Goal: Find specific page/section: Find specific page/section

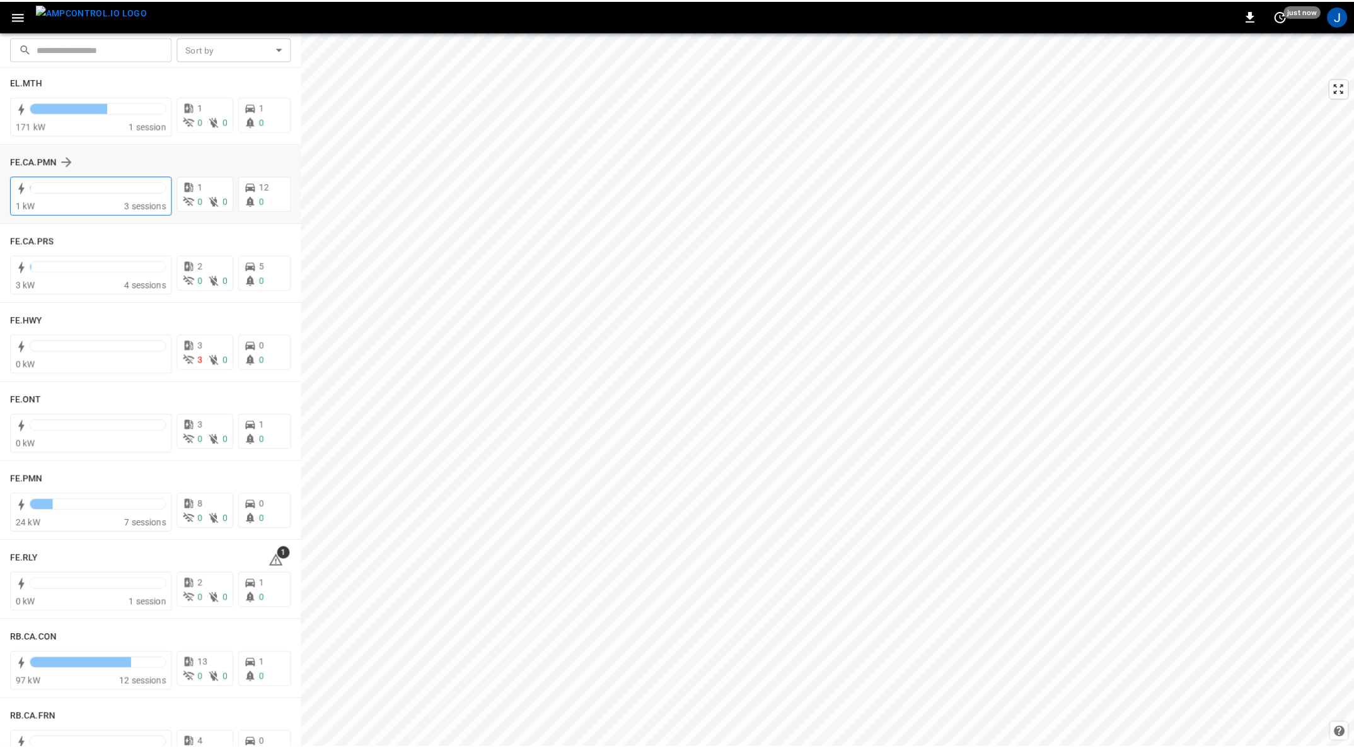
scroll to position [1135, 0]
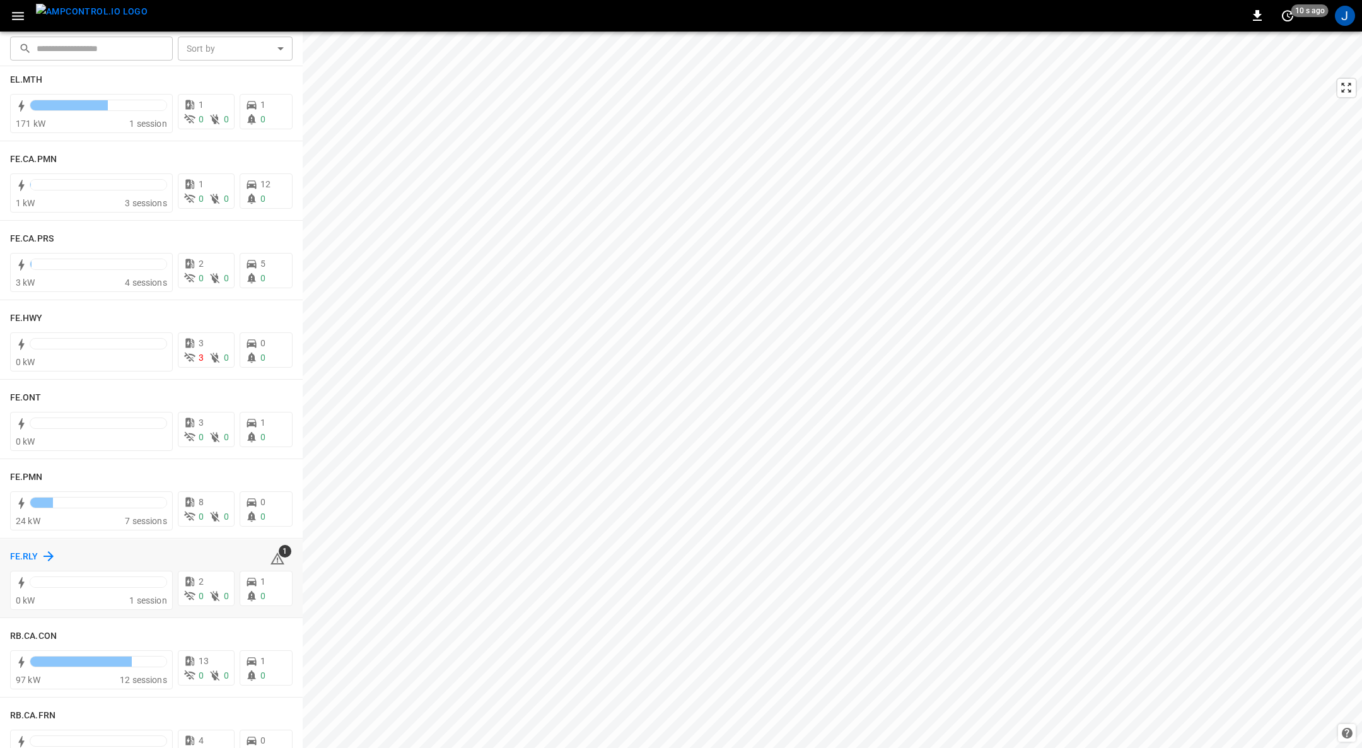
click at [24, 552] on h6 "FE.RLY" at bounding box center [24, 557] width 28 height 14
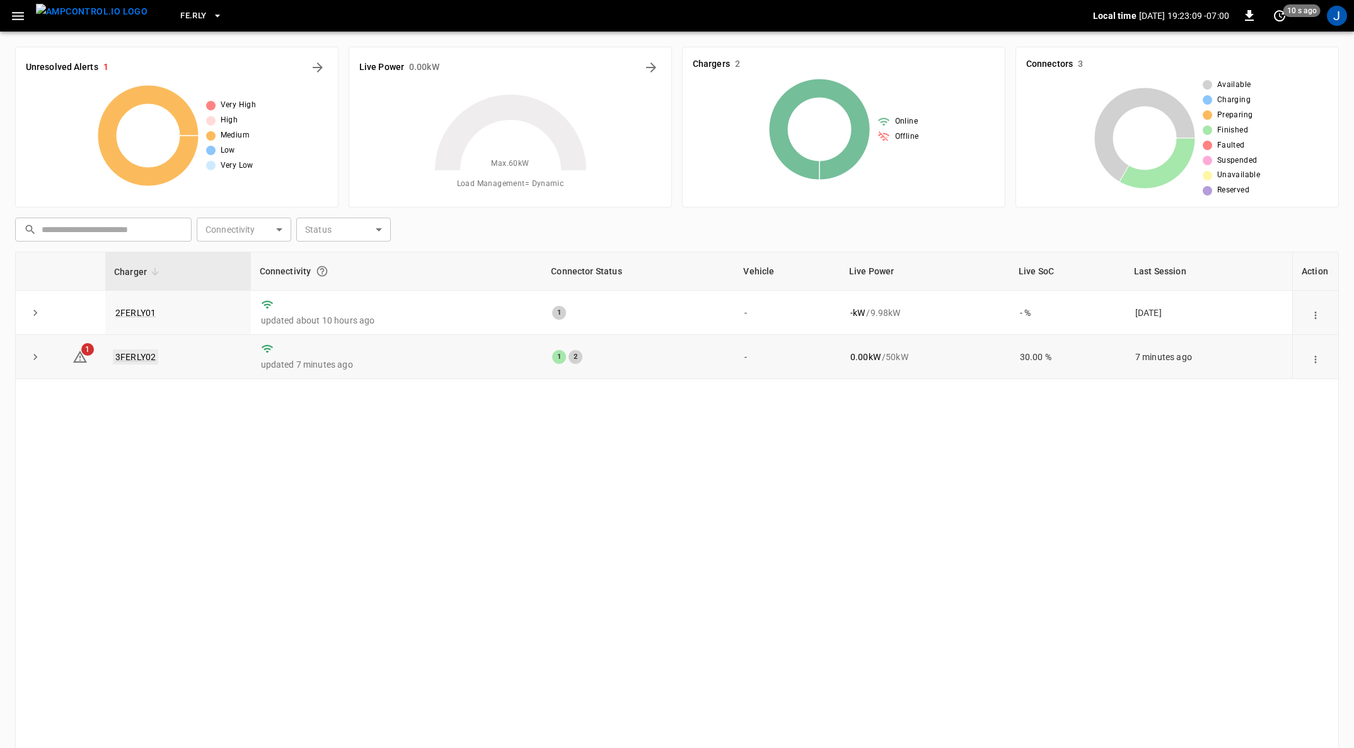
click at [136, 357] on link "3FERLY02" at bounding box center [135, 356] width 45 height 15
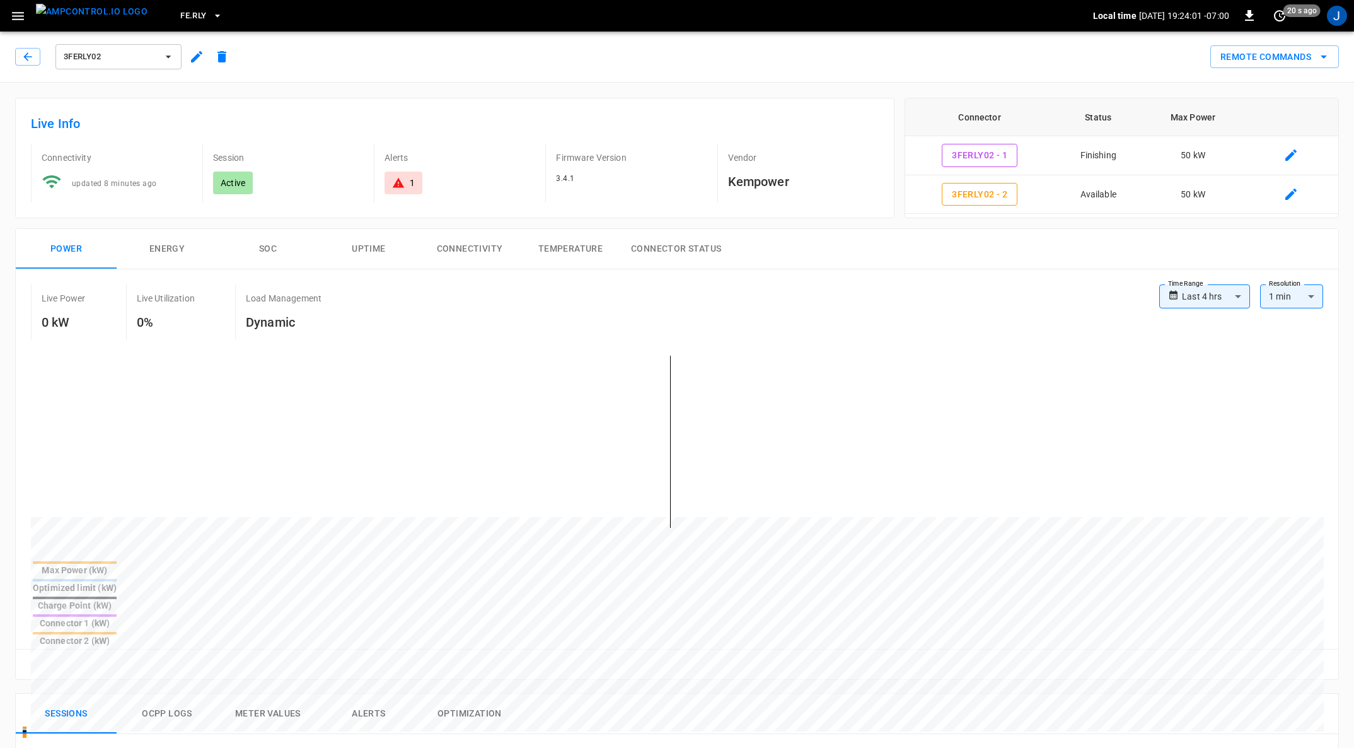
click at [31, 19] on button "menu" at bounding box center [92, 16] width 122 height 32
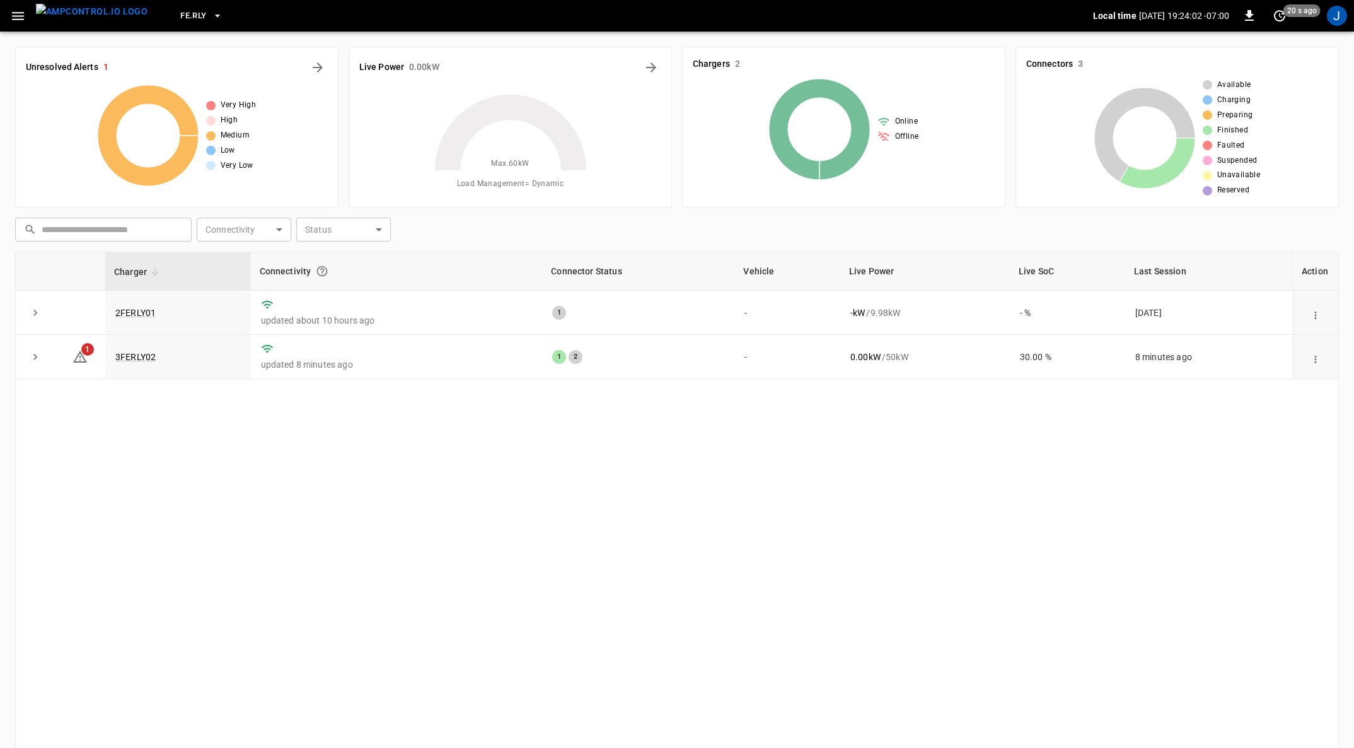
click at [15, 20] on icon "button" at bounding box center [18, 16] width 16 height 16
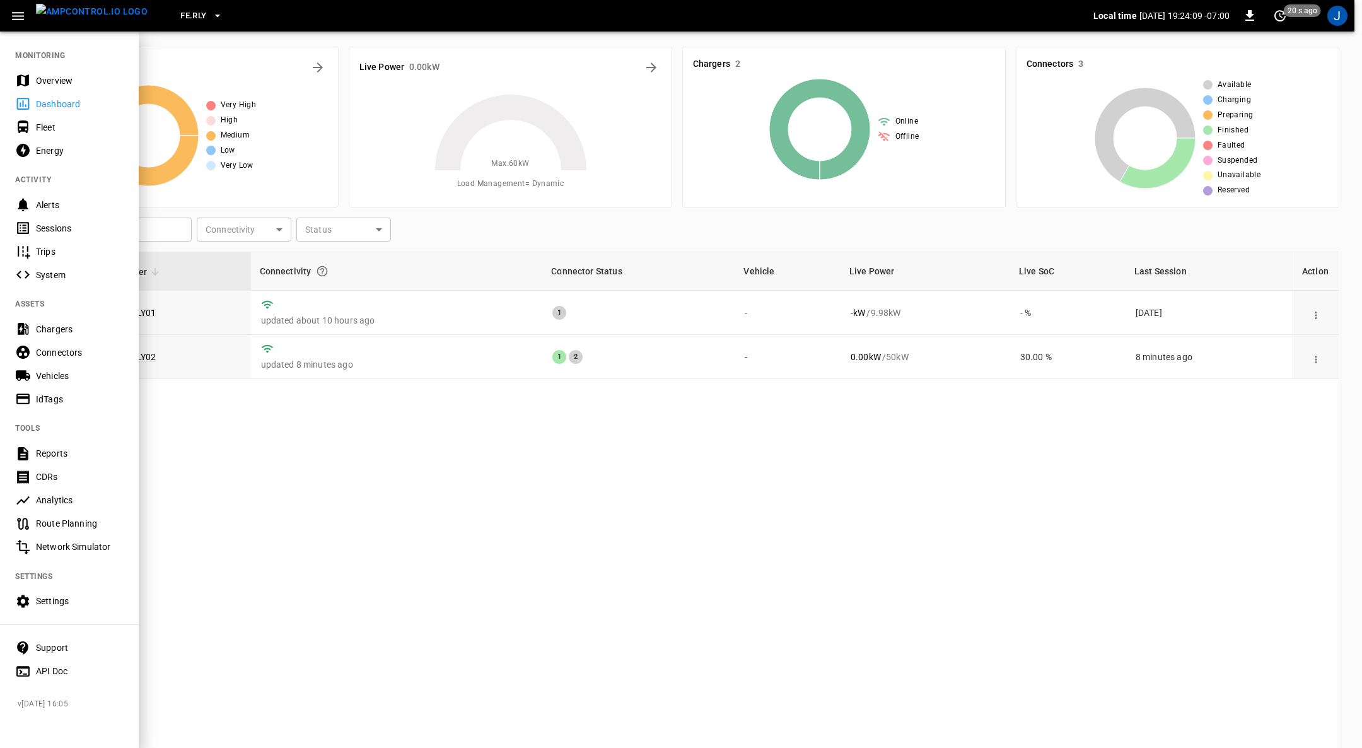
click at [61, 374] on div "Vehicles" at bounding box center [80, 375] width 88 height 13
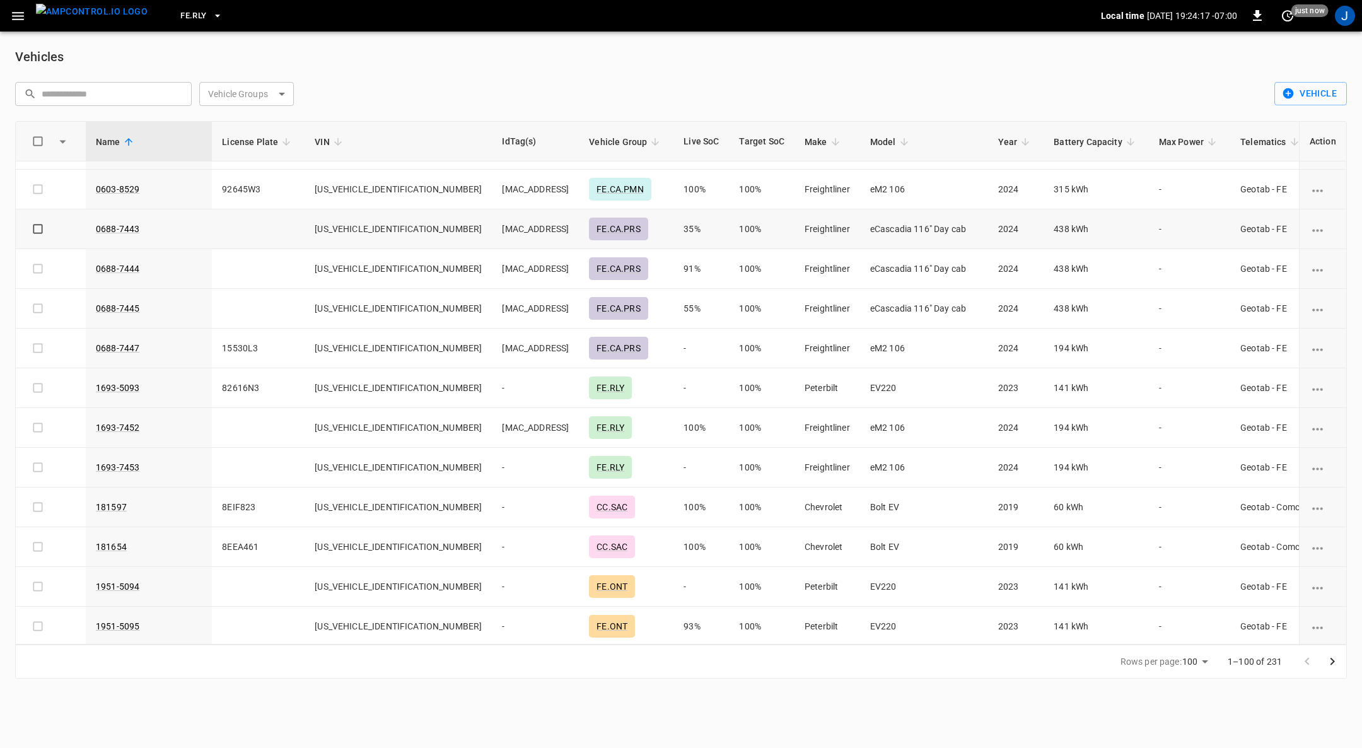
scroll to position [473, 0]
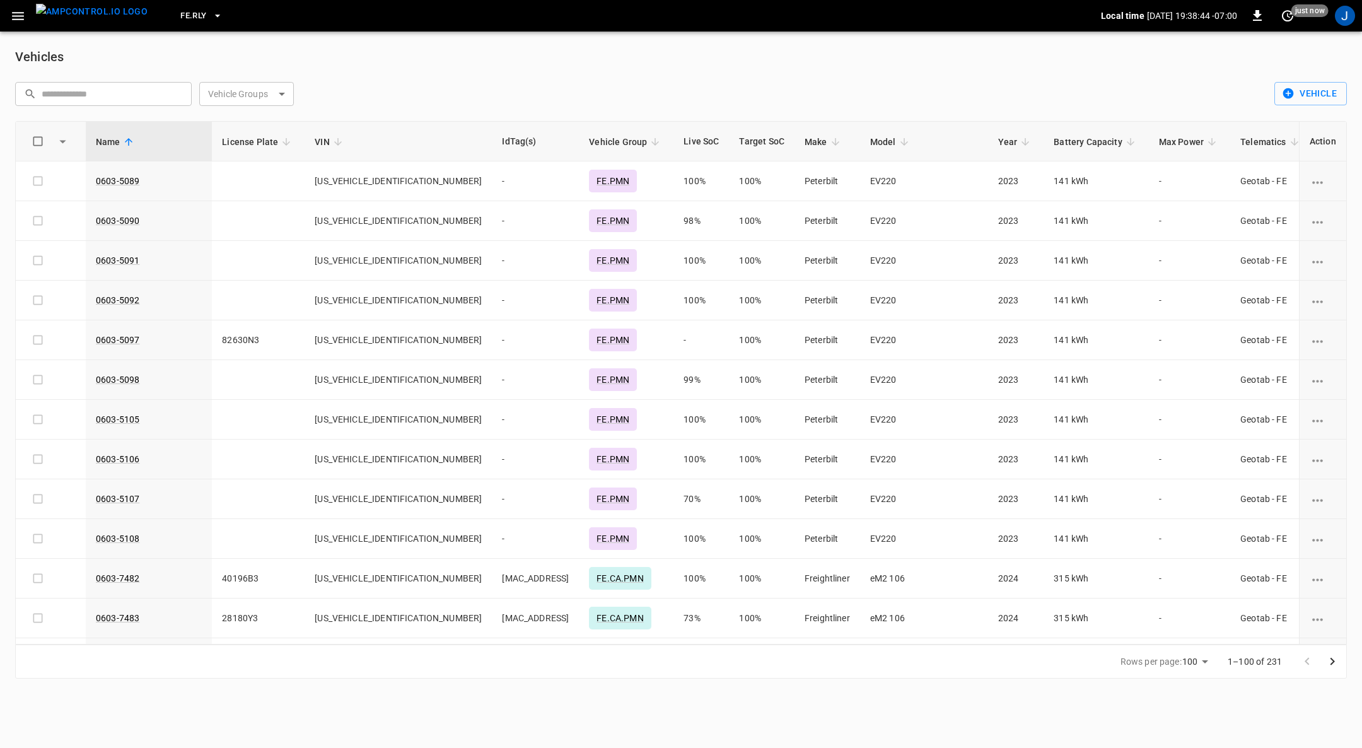
scroll to position [473, 0]
